Goal: Transaction & Acquisition: Purchase product/service

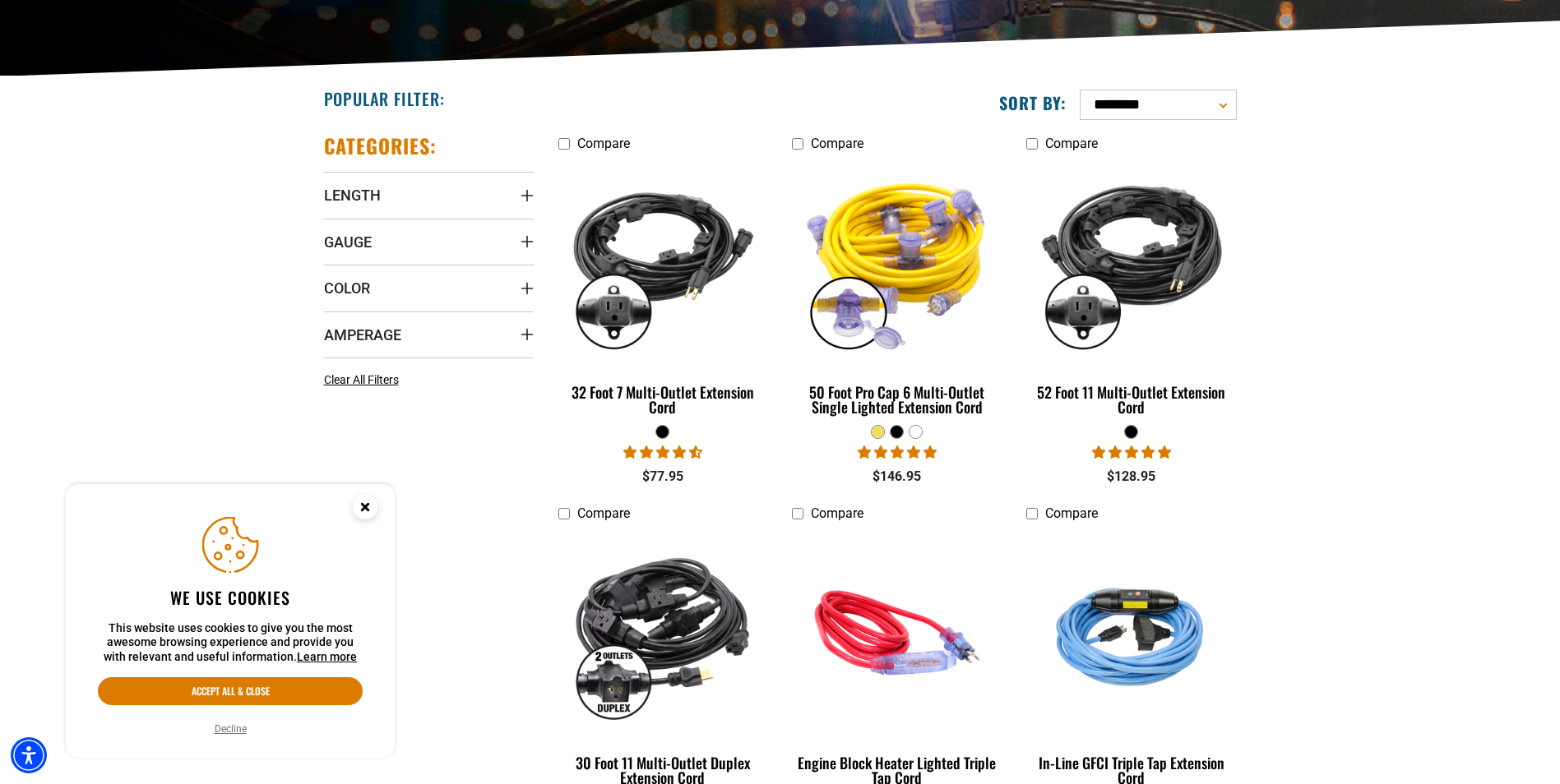
scroll to position [411, 0]
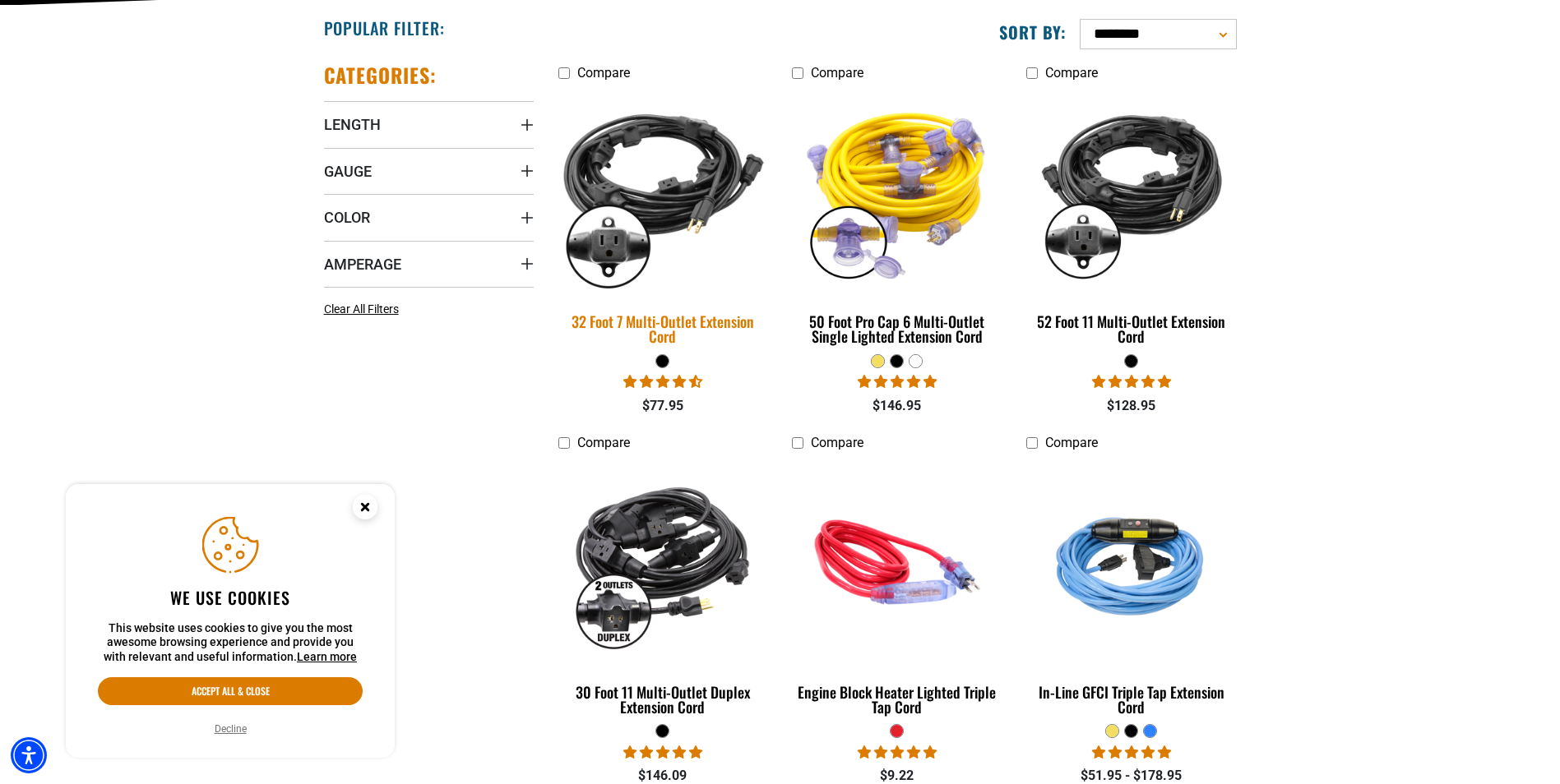
click at [676, 207] on img at bounding box center [662, 192] width 230 height 210
